Goal: Navigation & Orientation: Understand site structure

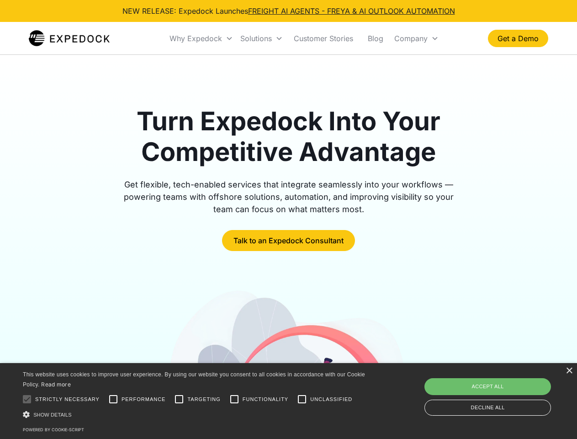
click at [202, 38] on div "Why Expedock" at bounding box center [196, 38] width 53 height 9
click at [262, 38] on div "Solutions" at bounding box center [257, 38] width 32 height 9
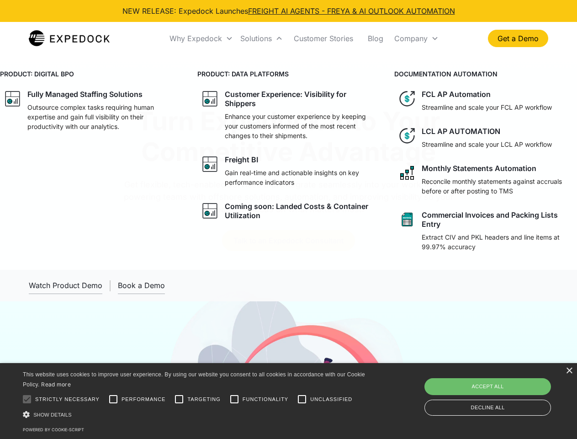
click at [417, 38] on div "Company" at bounding box center [411, 38] width 33 height 9
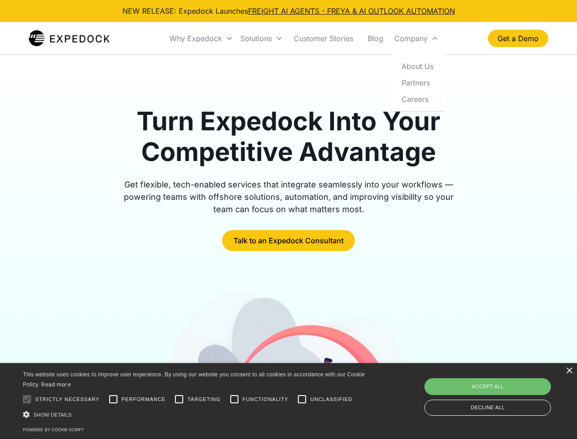
click at [27, 399] on div at bounding box center [27, 399] width 18 height 18
click at [113, 399] on input "Performance" at bounding box center [113, 399] width 18 height 18
checkbox input "true"
click at [179, 399] on input "Targeting" at bounding box center [179, 399] width 18 height 18
checkbox input "true"
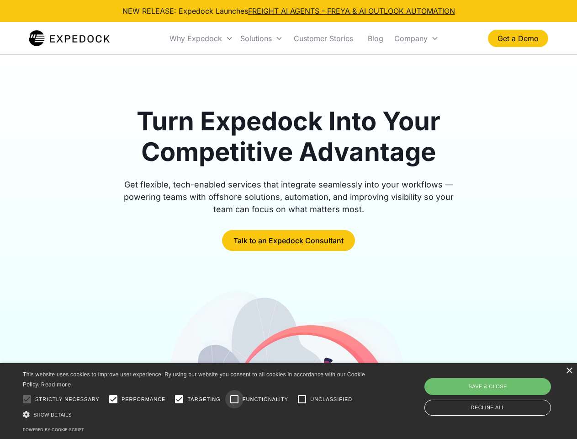
click at [235, 399] on input "Functionality" at bounding box center [234, 399] width 18 height 18
checkbox input "true"
click at [302, 399] on input "Unclassified" at bounding box center [302, 399] width 18 height 18
checkbox input "true"
click at [196, 414] on div "Show details Hide details" at bounding box center [196, 415] width 346 height 10
